Goal: Information Seeking & Learning: Check status

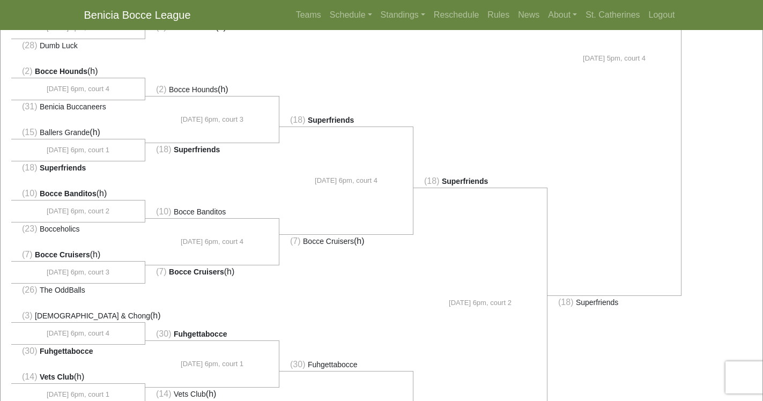
scroll to position [552, 0]
click at [392, 14] on link "Standings" at bounding box center [403, 14] width 53 height 21
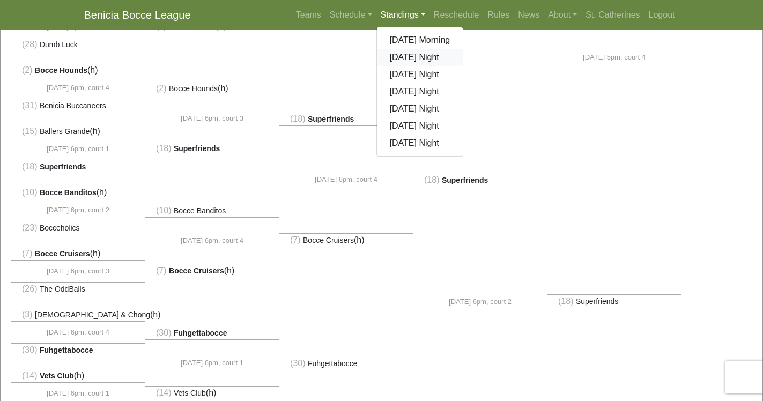
click at [401, 53] on link "[DATE] Night" at bounding box center [420, 57] width 86 height 17
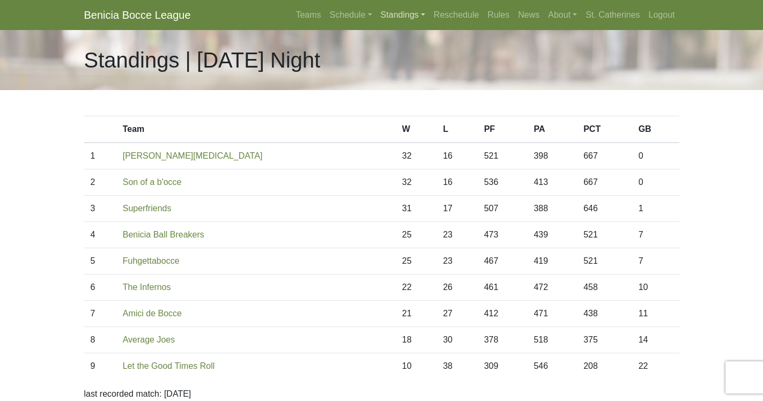
click at [404, 13] on link "Standings" at bounding box center [403, 14] width 53 height 21
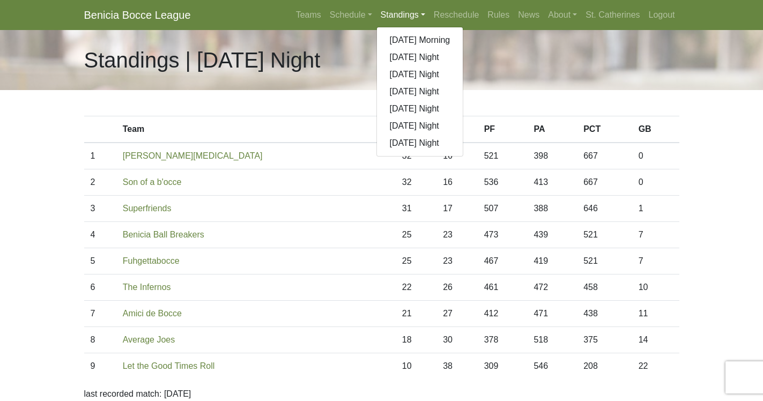
click at [349, 110] on div "Team W L PF PA PCT GB 1 Benicia Smog 32 16 521 398 667 0 2 32 16 536 413 667 0 3" at bounding box center [382, 318] width 612 height 456
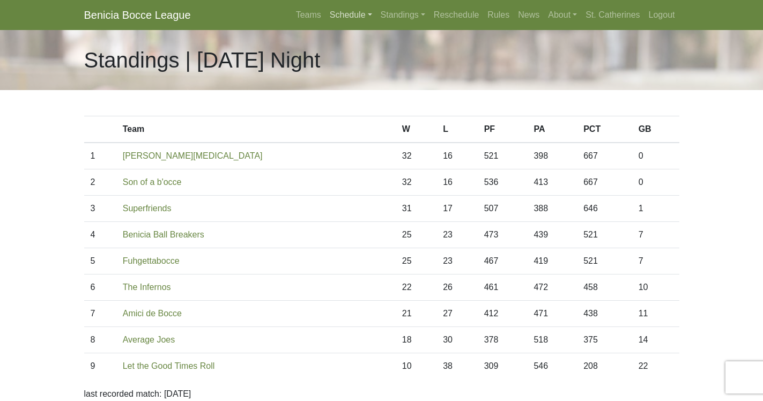
click at [335, 18] on link "Schedule" at bounding box center [351, 14] width 51 height 21
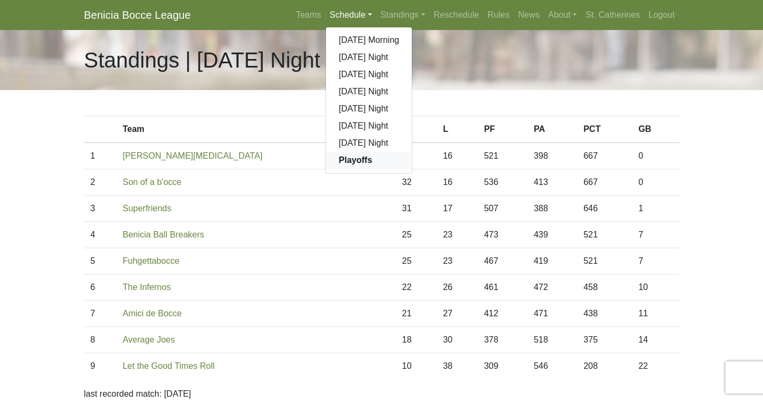
click at [341, 157] on strong "Playoffs" at bounding box center [355, 160] width 33 height 9
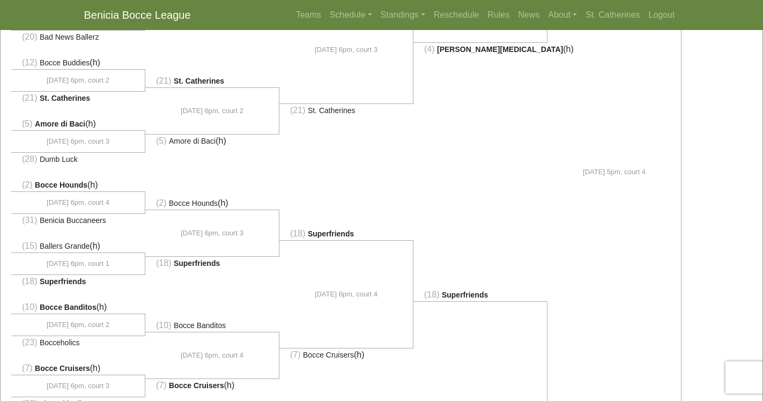
scroll to position [441, 0]
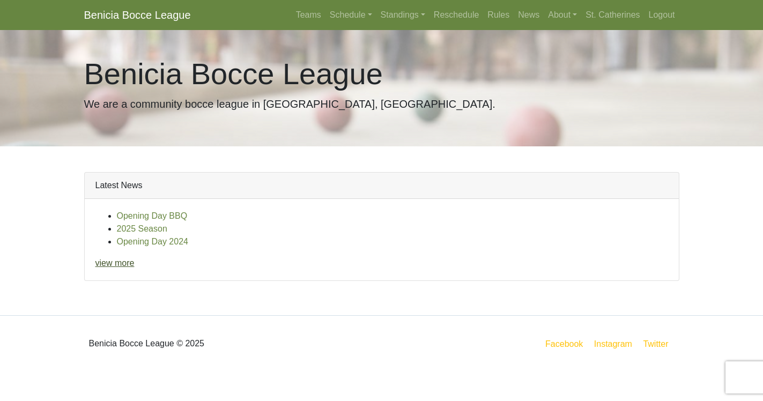
click at [123, 266] on link "view more" at bounding box center [114, 263] width 39 height 9
